Goal: Transaction & Acquisition: Purchase product/service

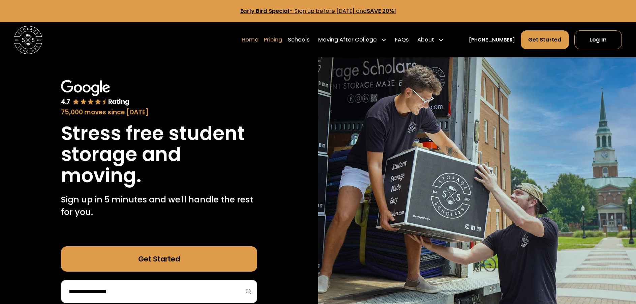
click at [279, 39] on link "Pricing" at bounding box center [273, 40] width 18 height 20
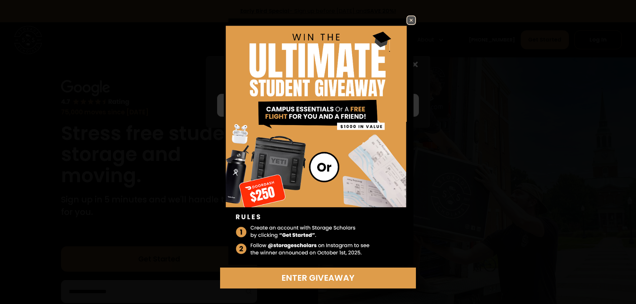
click at [413, 18] on img at bounding box center [411, 20] width 8 height 8
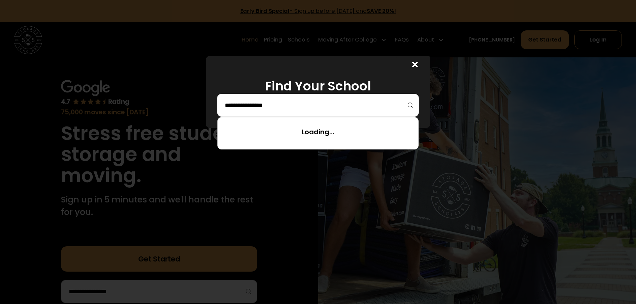
click at [298, 102] on input "search" at bounding box center [317, 104] width 187 height 11
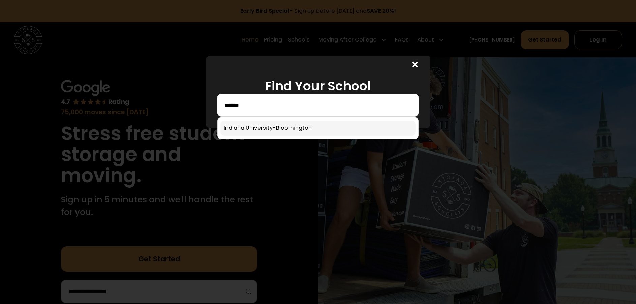
type input "******"
click at [293, 127] on link at bounding box center [317, 128] width 195 height 15
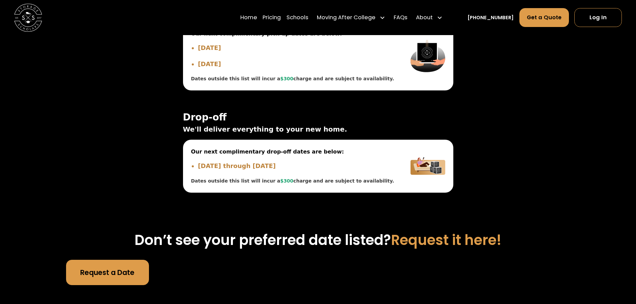
scroll to position [2398, 0]
